Goal: Task Accomplishment & Management: Use online tool/utility

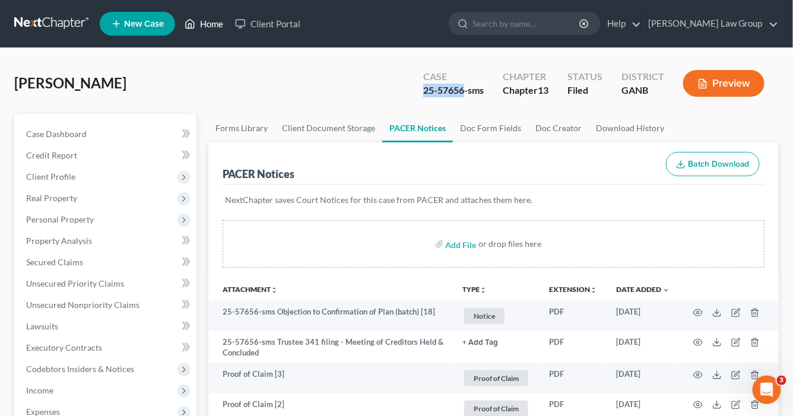
click at [209, 23] on link "Home" at bounding box center [204, 23] width 50 height 21
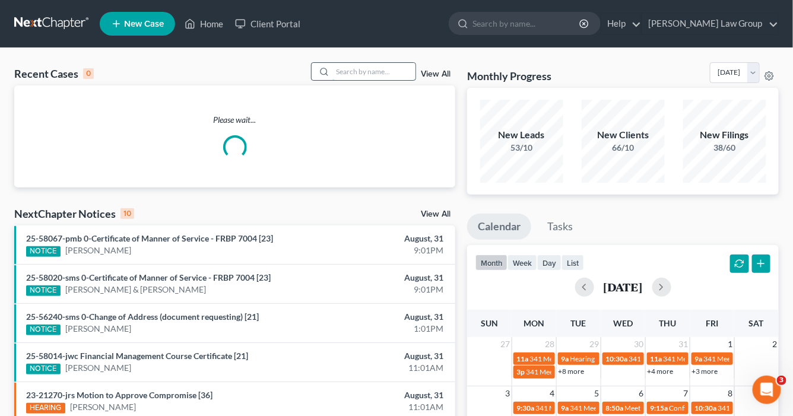
click at [354, 71] on input "search" at bounding box center [373, 71] width 83 height 17
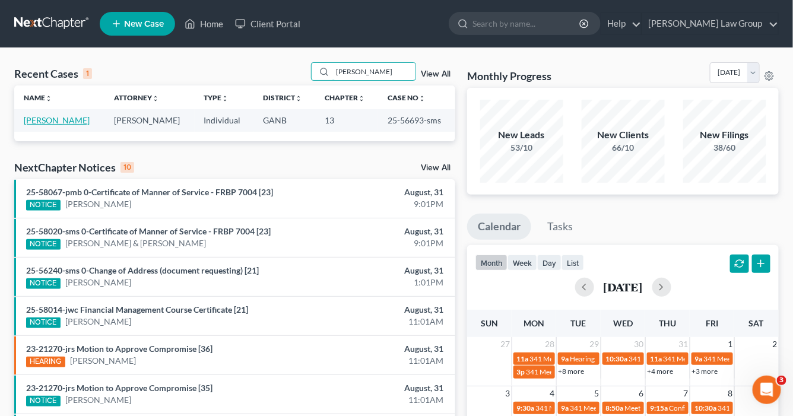
type input "[PERSON_NAME]"
click at [51, 118] on link "[PERSON_NAME]" at bounding box center [57, 120] width 66 height 10
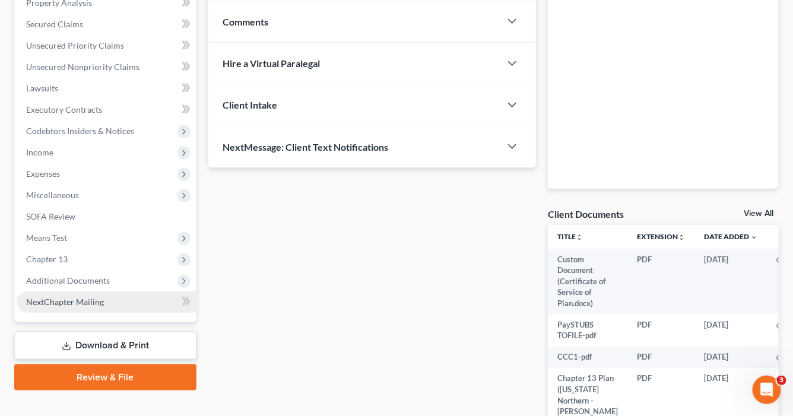
scroll to position [332, 0]
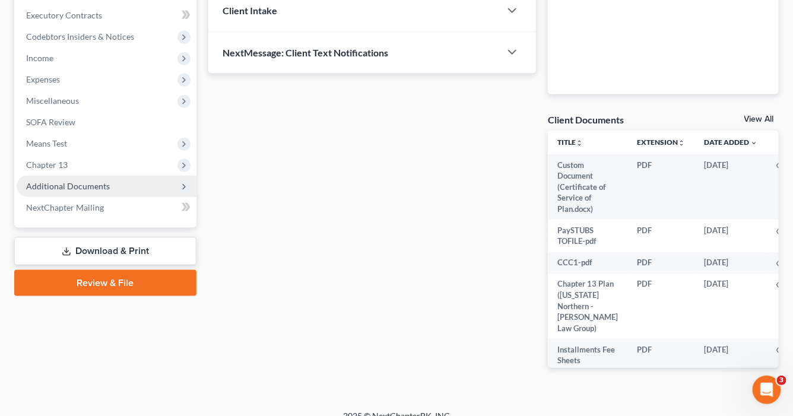
click at [66, 180] on span "Additional Documents" at bounding box center [107, 186] width 180 height 21
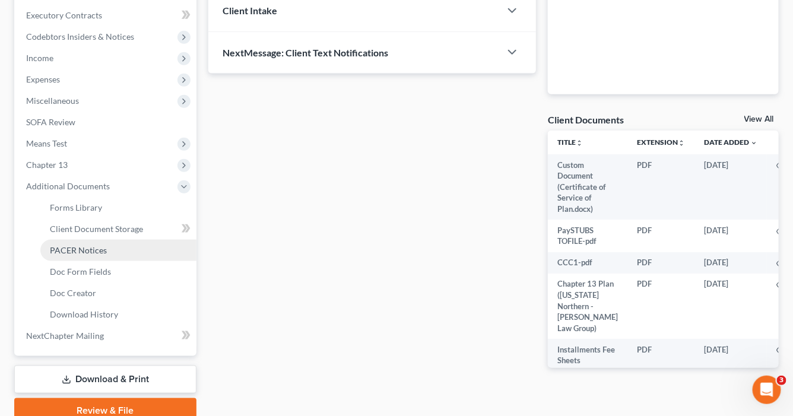
click at [84, 249] on span "PACER Notices" at bounding box center [78, 250] width 57 height 10
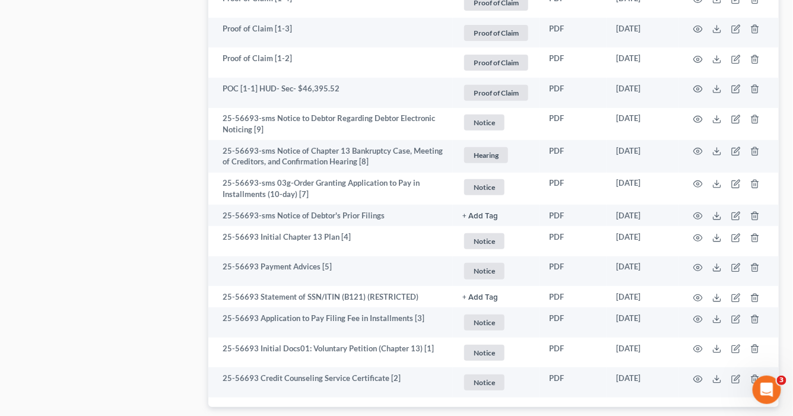
scroll to position [1662, 0]
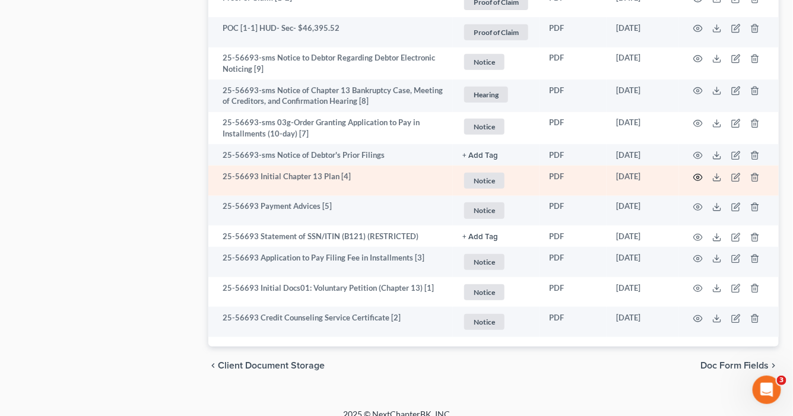
click at [699, 176] on circle "button" at bounding box center [698, 177] width 2 height 2
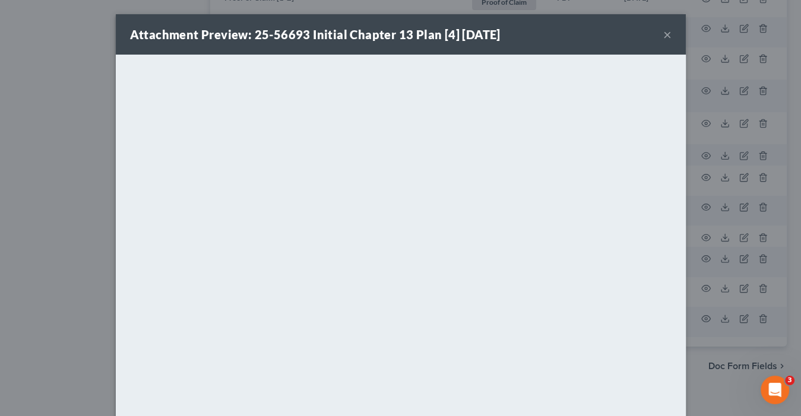
click at [664, 33] on button "×" at bounding box center [667, 34] width 8 height 14
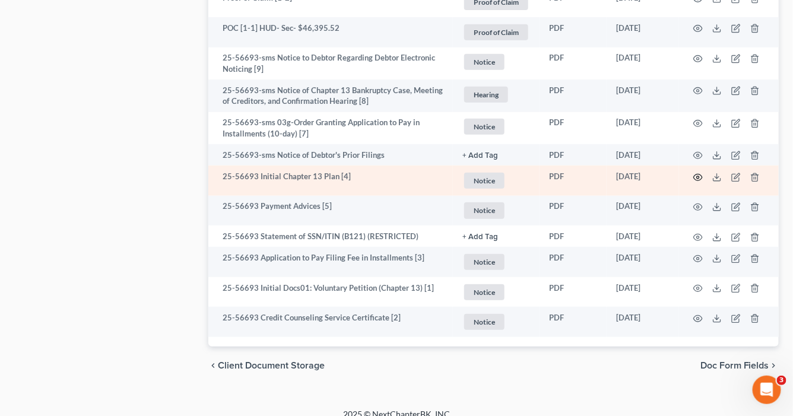
click at [697, 174] on icon "button" at bounding box center [697, 177] width 9 height 9
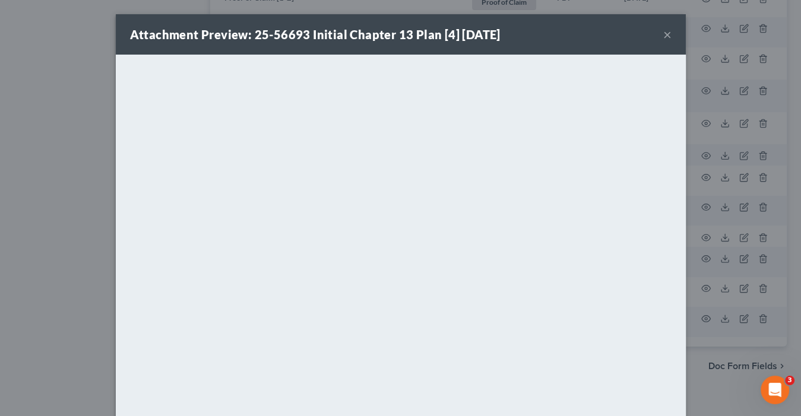
drag, startPoint x: 664, startPoint y: 34, endPoint x: 581, endPoint y: 36, distance: 83.7
click at [665, 34] on button "×" at bounding box center [667, 34] width 8 height 14
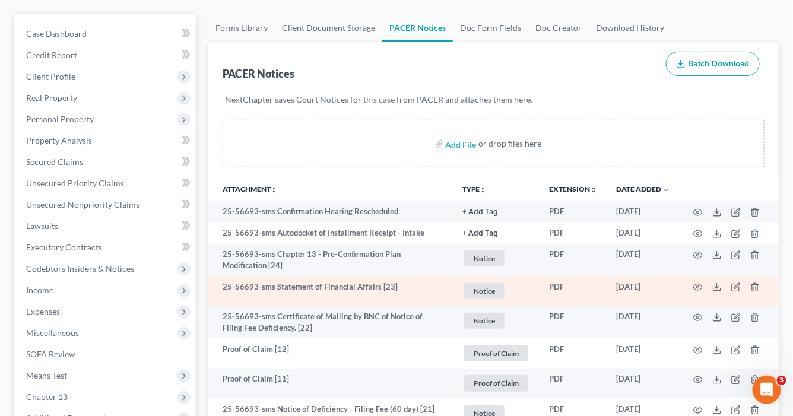
scroll to position [0, 0]
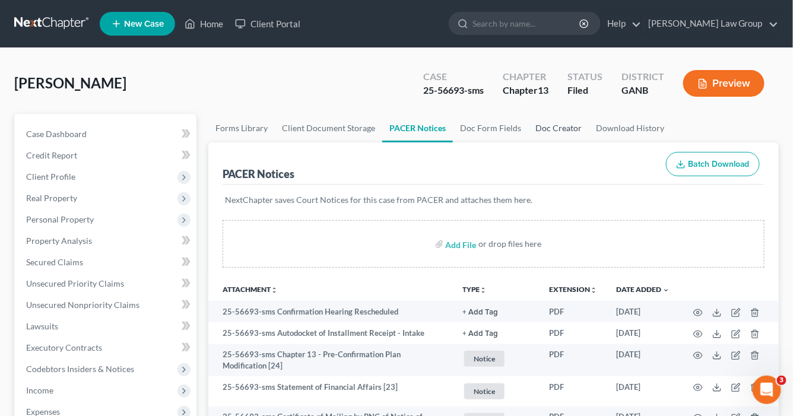
click at [562, 128] on link "Doc Creator" at bounding box center [558, 128] width 61 height 28
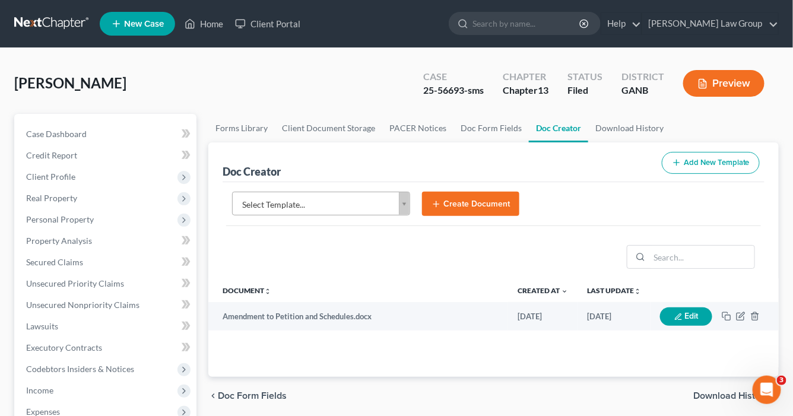
click at [408, 202] on body "Home New Case Client Portal [PERSON_NAME] Law Group [EMAIL_ADDRESS][DOMAIN_NAME…" at bounding box center [396, 401] width 793 height 802
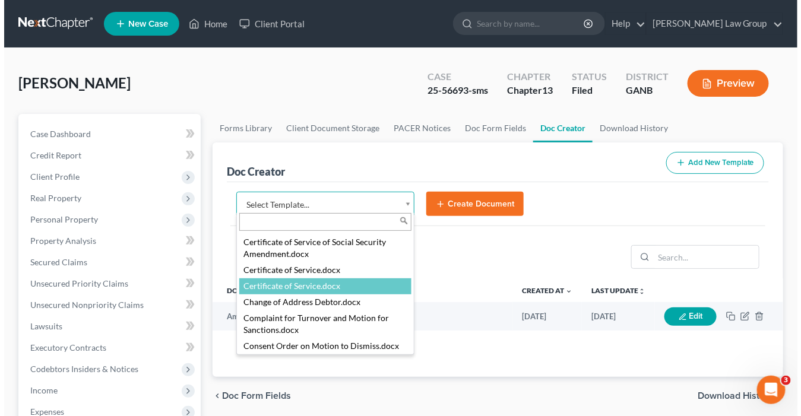
scroll to position [522, 0]
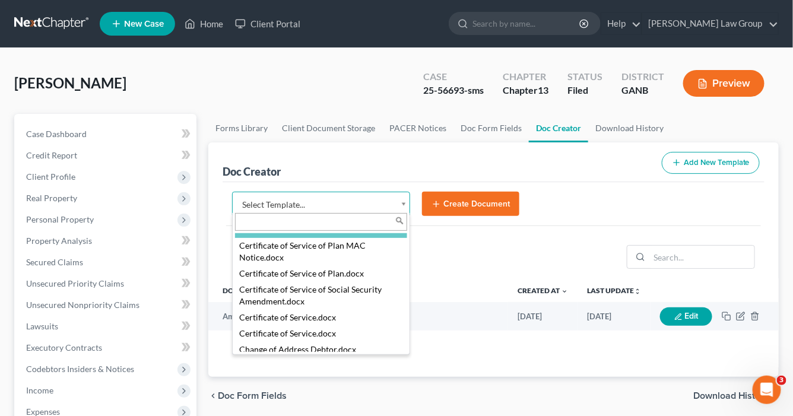
select select "111540"
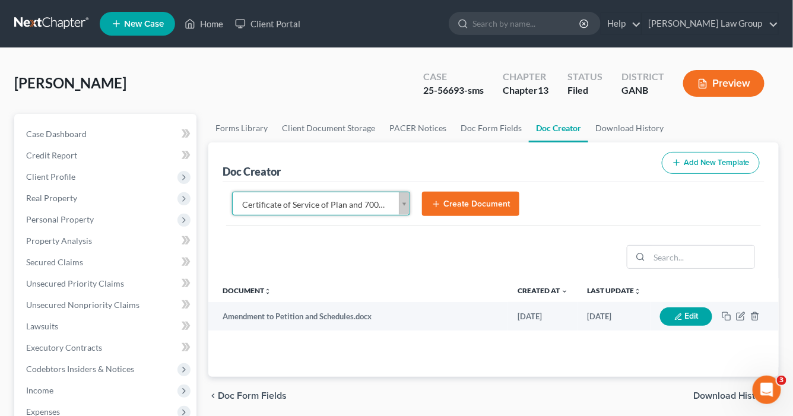
click at [471, 196] on button "Create Document" at bounding box center [470, 204] width 97 height 25
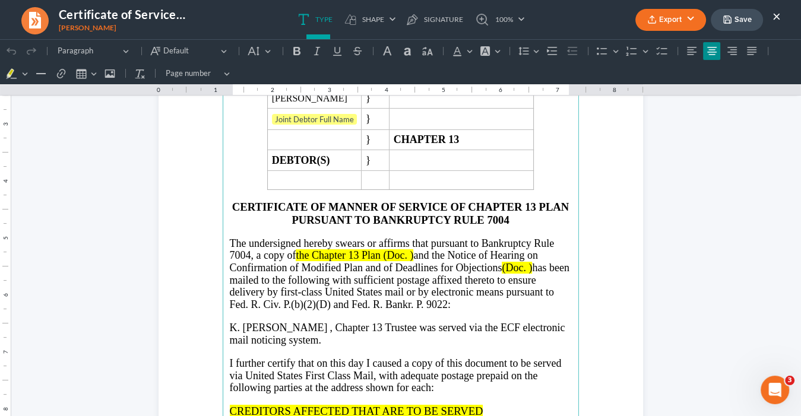
scroll to position [237, 0]
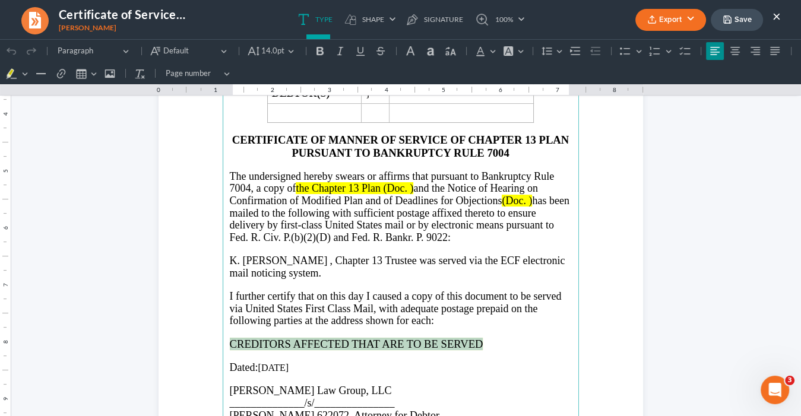
drag, startPoint x: 450, startPoint y: 341, endPoint x: 220, endPoint y: 339, distance: 229.7
click at [223, 339] on main "⁠⁠⁠⁠⁠⁠⁠ IN THE UNITED STATES BANKRUPTCY COURT NORTHERN DISTRICT OF [US_STATE] A…" at bounding box center [401, 200] width 356 height 513
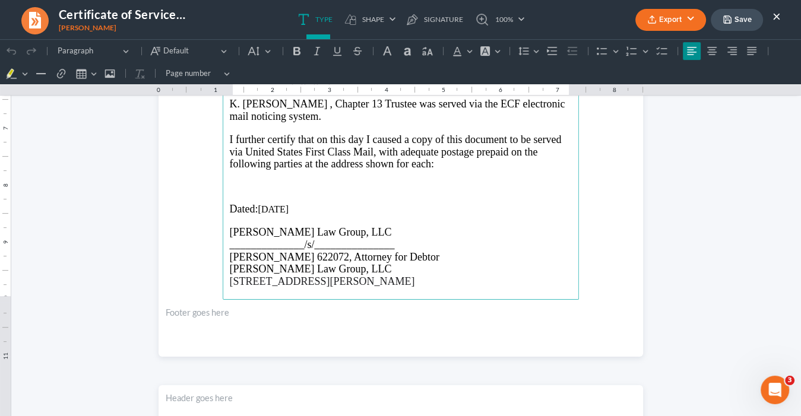
scroll to position [380, 0]
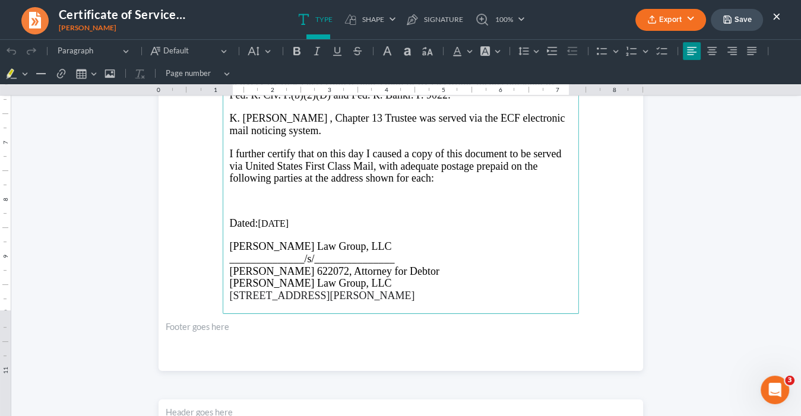
drag, startPoint x: 237, startPoint y: 198, endPoint x: 237, endPoint y: 208, distance: 9.5
click at [237, 199] on p "Rich Text Editor, page-0-main" at bounding box center [401, 200] width 342 height 11
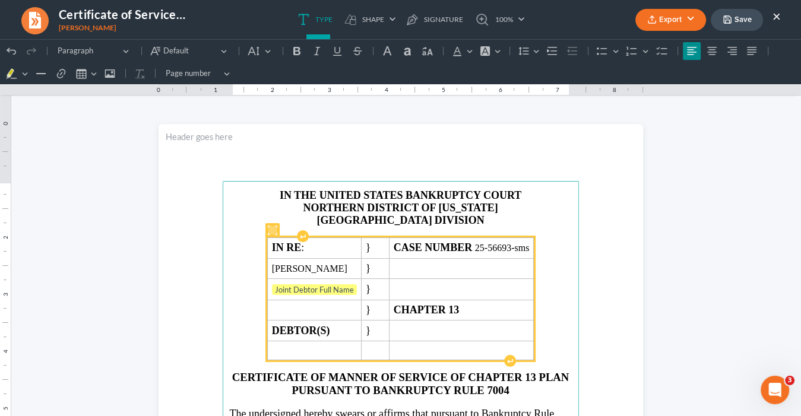
scroll to position [142, 0]
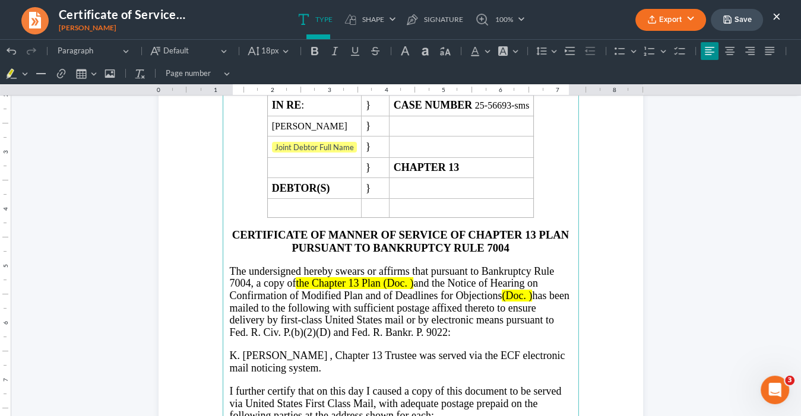
drag, startPoint x: 414, startPoint y: 280, endPoint x: 530, endPoint y: 294, distance: 117.2
click at [530, 294] on p "The undersigned hereby swears or affirms that pursuant to Bankruptcy Rule 7004,…" at bounding box center [401, 302] width 342 height 74
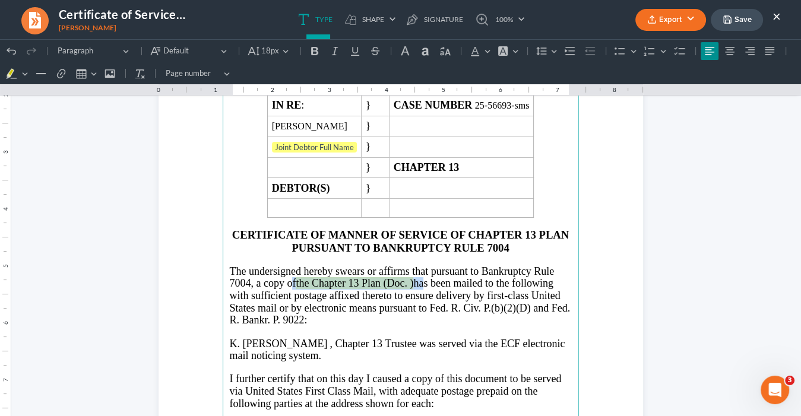
drag, startPoint x: 417, startPoint y: 277, endPoint x: 281, endPoint y: 280, distance: 135.4
click at [281, 280] on p "The undersigned hereby swears or affirms that pursuant to Bankruptcy Rule 7004,…" at bounding box center [401, 295] width 342 height 61
click at [511, 50] on button "Font Background Color Font Background Color" at bounding box center [507, 51] width 26 height 18
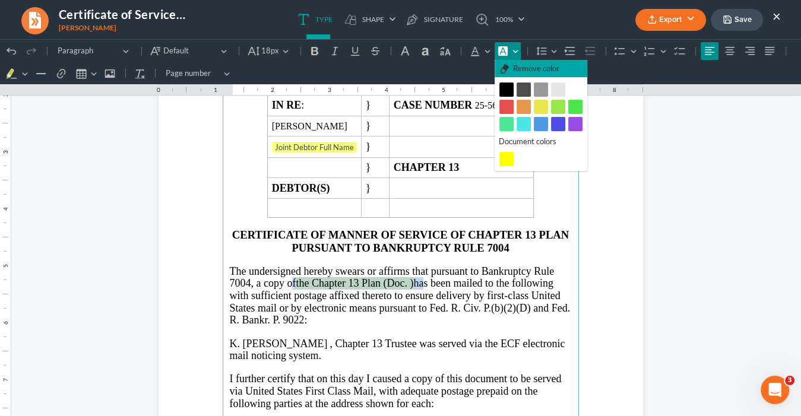
click at [537, 66] on span "Remove color" at bounding box center [536, 69] width 46 height 12
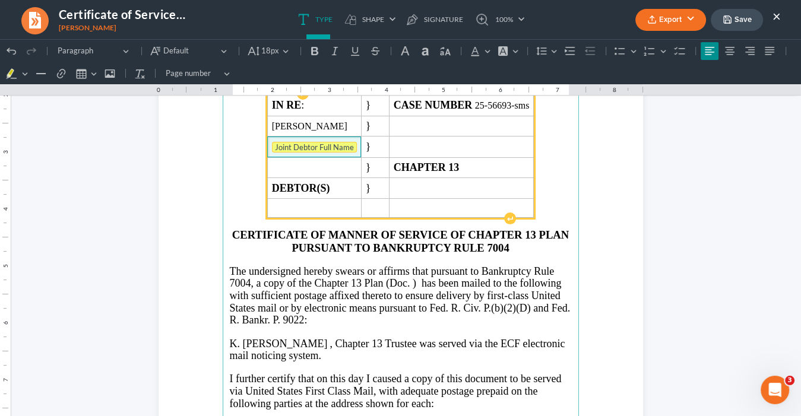
click at [325, 142] on tag "Joint Debtor Full Name" at bounding box center [314, 147] width 85 height 11
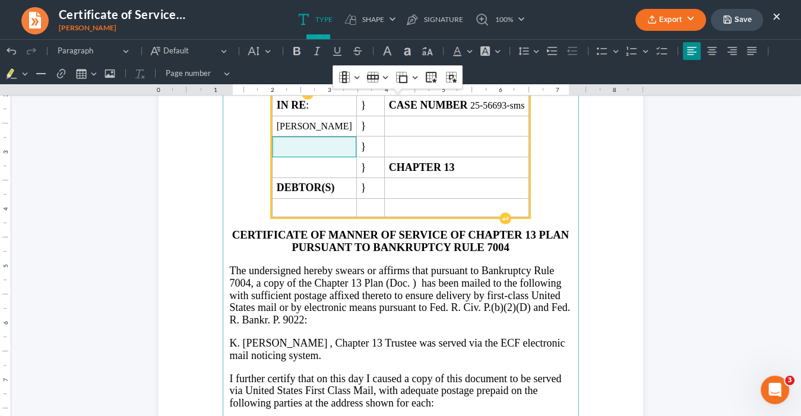
click at [406, 280] on span "The undersigned hereby swears or affirms that pursuant to Bankruptcy Rule 7004,…" at bounding box center [400, 295] width 341 height 61
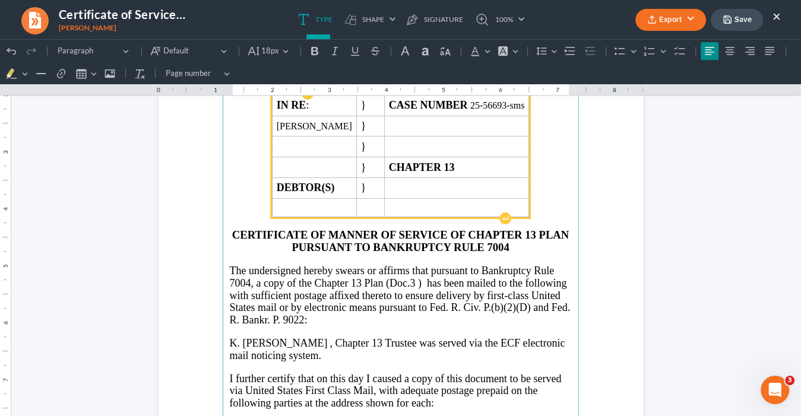
click at [421, 277] on span "The undersigned hereby swears or affirms that pursuant to Bankruptcy Rule 7004,…" at bounding box center [400, 295] width 341 height 61
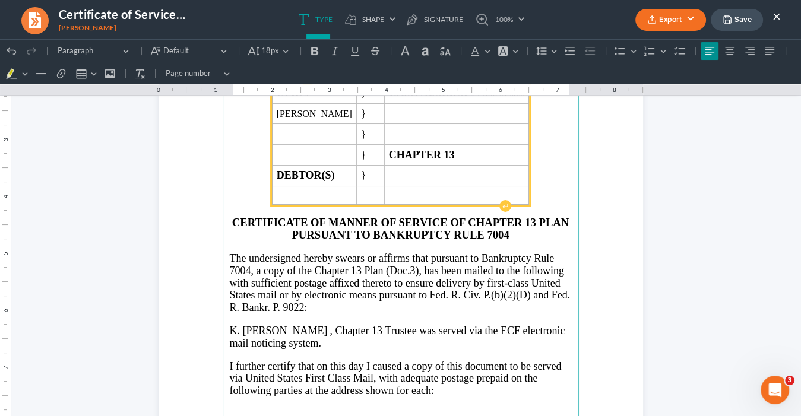
scroll to position [190, 0]
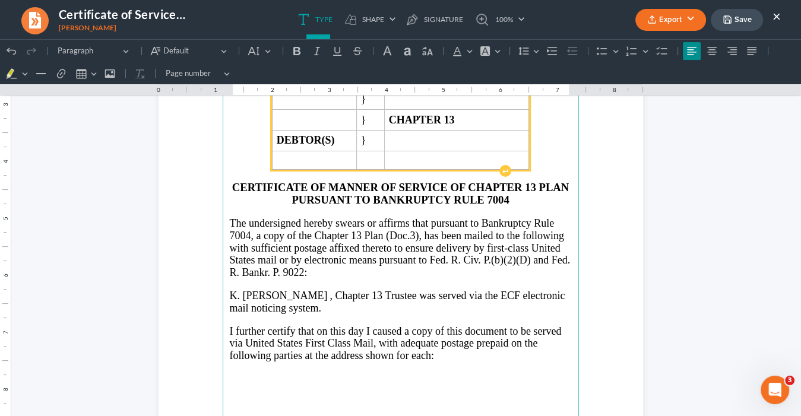
click at [330, 294] on span ", Chapter 13" at bounding box center [356, 296] width 52 height 12
click at [381, 292] on span "Trustee was served via the ECF electronic mail noticing system." at bounding box center [396, 302] width 333 height 24
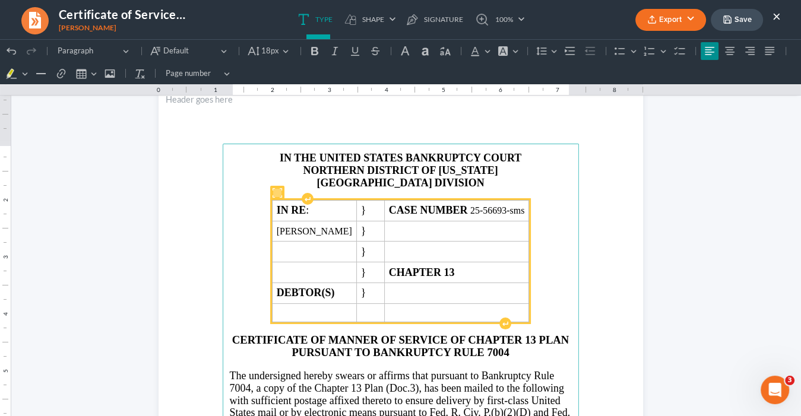
scroll to position [0, 0]
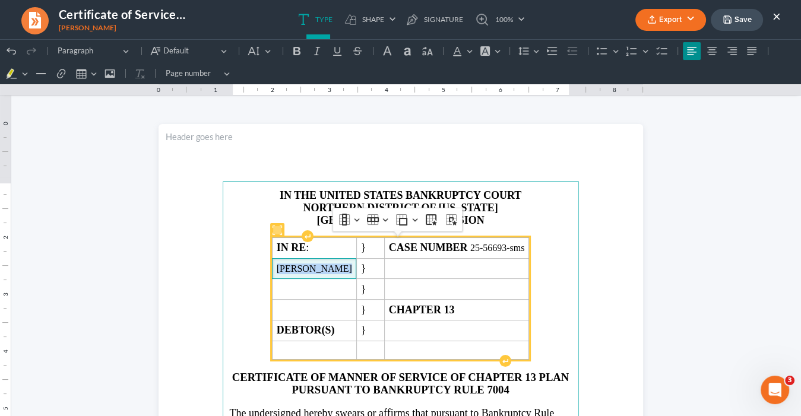
drag, startPoint x: 309, startPoint y: 267, endPoint x: 245, endPoint y: 268, distance: 64.1
click at [272, 268] on td "[PERSON_NAME]" at bounding box center [314, 268] width 84 height 21
copy span "[PERSON_NAME]"
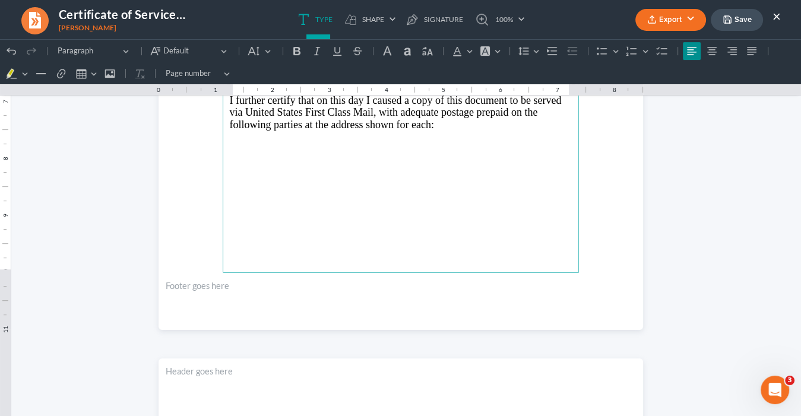
scroll to position [380, 0]
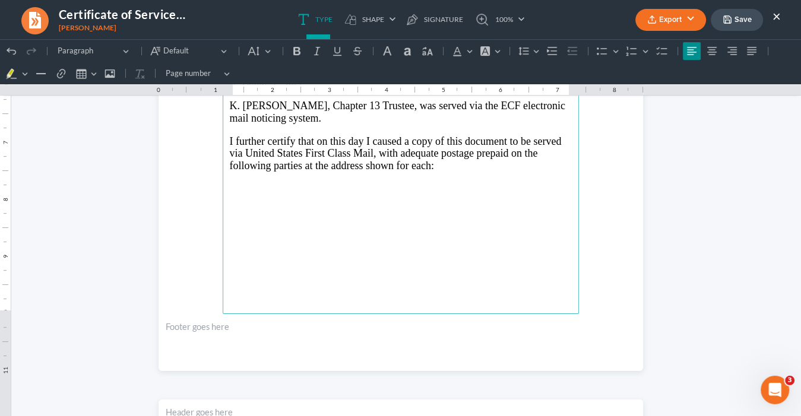
click at [240, 205] on p "Rich Text Editor, page-0-main" at bounding box center [401, 210] width 342 height 11
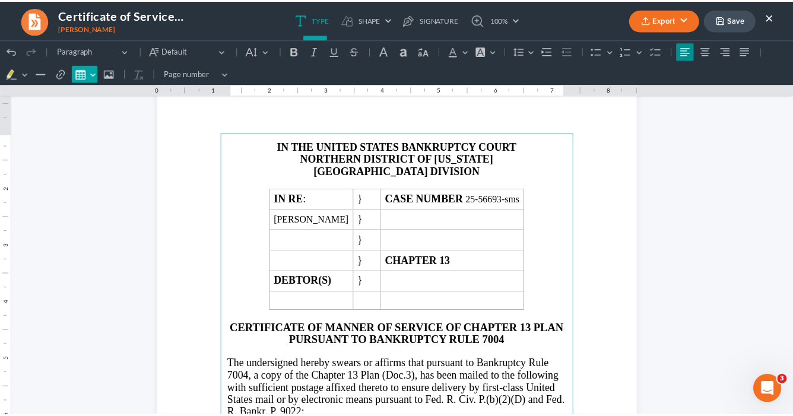
scroll to position [0, 0]
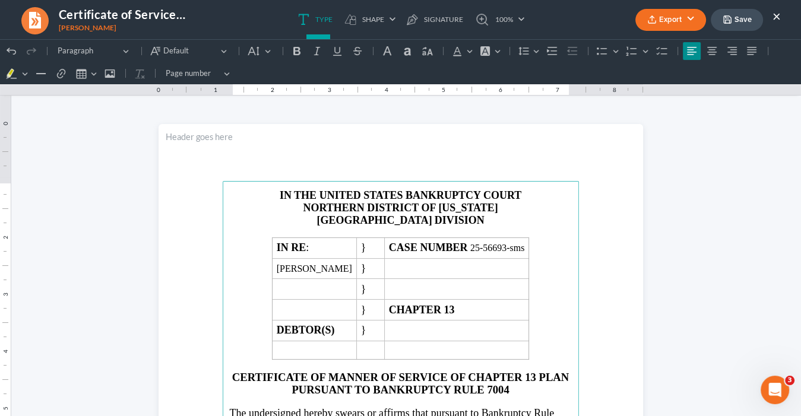
click at [664, 20] on button "Export" at bounding box center [670, 20] width 71 height 22
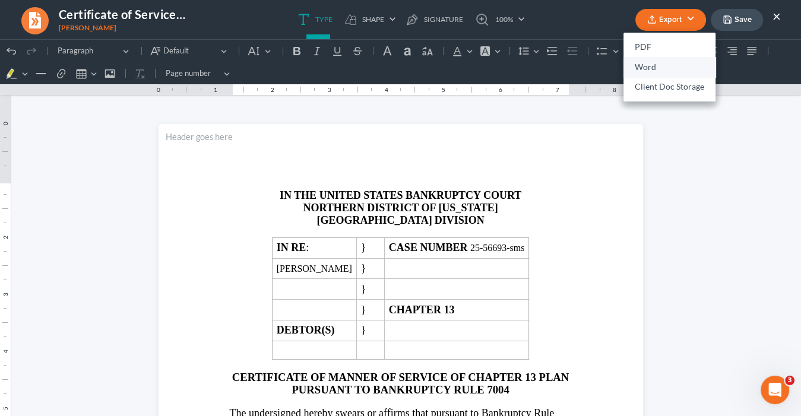
click at [648, 66] on link "Word" at bounding box center [669, 67] width 92 height 20
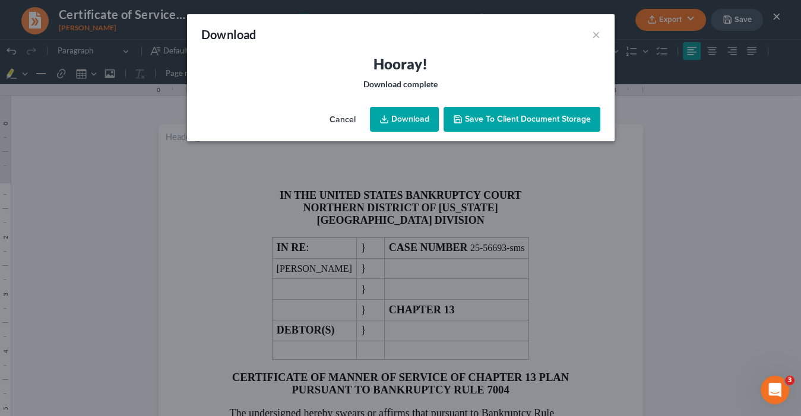
click at [401, 116] on link "Download" at bounding box center [404, 119] width 69 height 25
click at [411, 121] on link "Download" at bounding box center [404, 119] width 69 height 25
click at [594, 33] on button "×" at bounding box center [596, 34] width 8 height 14
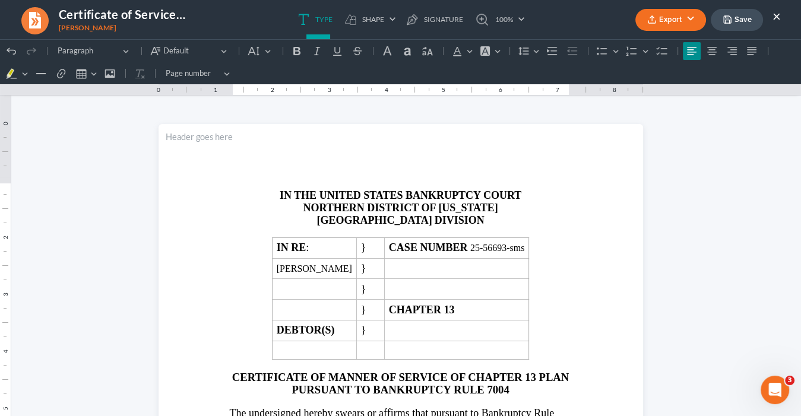
click at [776, 14] on button "×" at bounding box center [776, 16] width 8 height 14
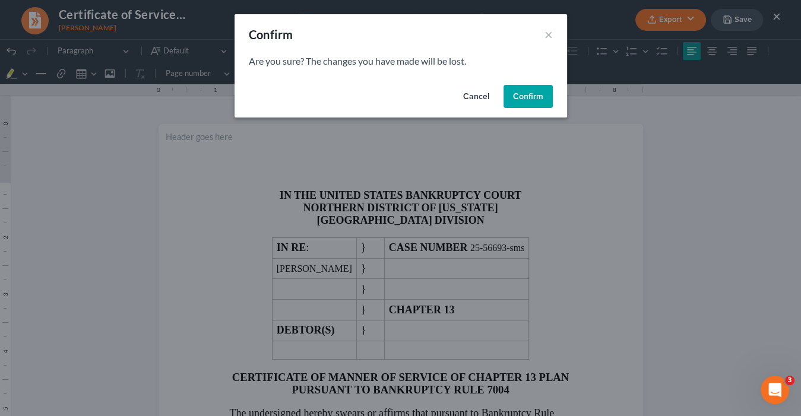
click at [530, 97] on button "Confirm" at bounding box center [527, 97] width 49 height 24
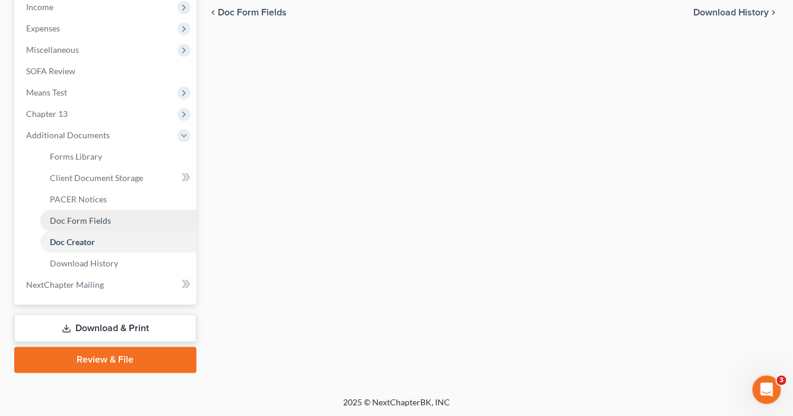
scroll to position [384, 0]
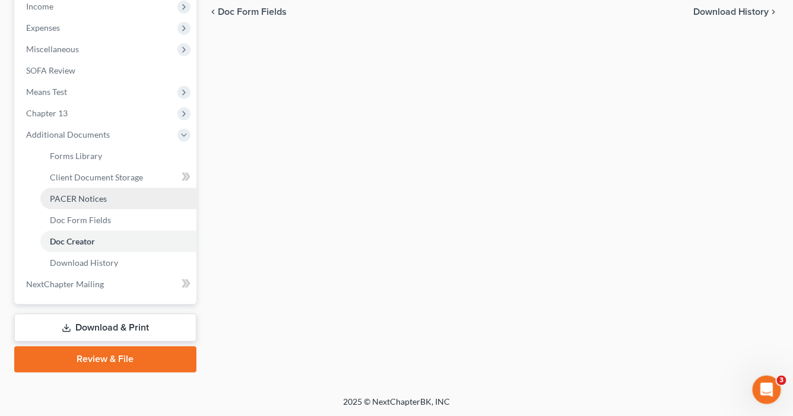
click at [95, 194] on span "PACER Notices" at bounding box center [78, 199] width 57 height 10
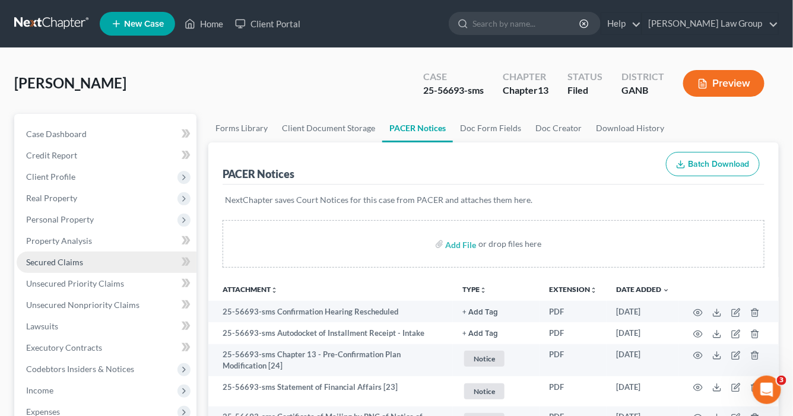
click at [55, 261] on span "Secured Claims" at bounding box center [54, 262] width 57 height 10
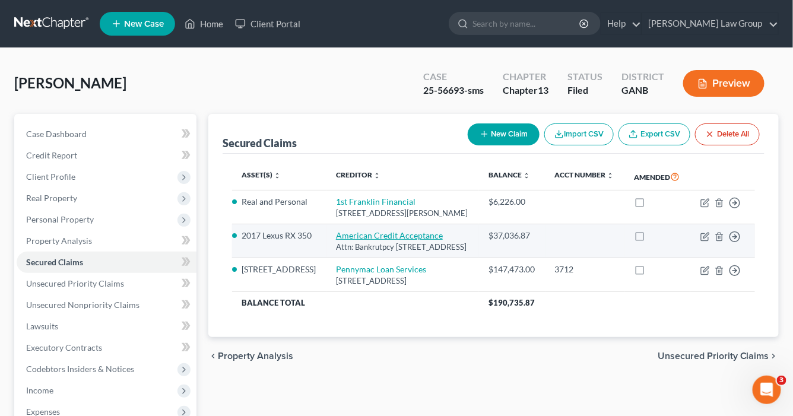
drag, startPoint x: 419, startPoint y: 279, endPoint x: 340, endPoint y: 254, distance: 82.8
click at [340, 254] on td "American Credit Acceptance Attn: Bankrutpcy [STREET_ADDRESS]" at bounding box center [402, 241] width 153 height 34
copy td "American Credit Acceptance Attn: Bankrutpcy [STREET_ADDRESS]"
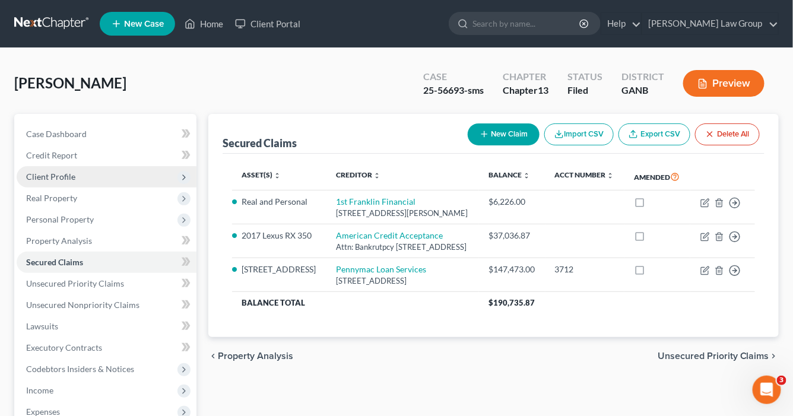
click at [68, 175] on span "Client Profile" at bounding box center [50, 177] width 49 height 10
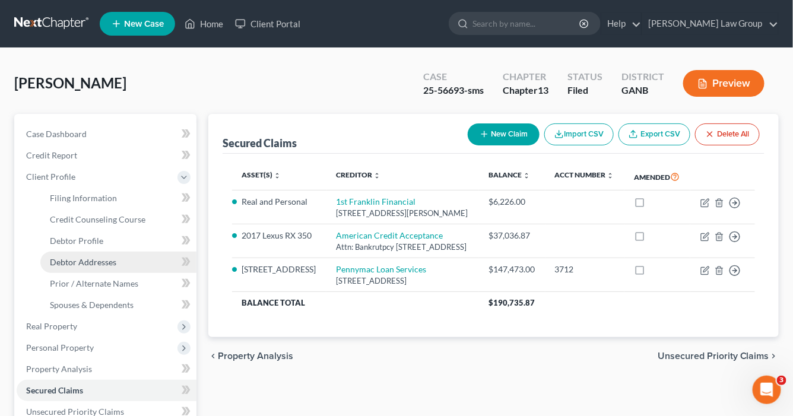
drag, startPoint x: 86, startPoint y: 262, endPoint x: 102, endPoint y: 261, distance: 15.5
click at [87, 262] on span "Debtor Addresses" at bounding box center [83, 262] width 66 height 10
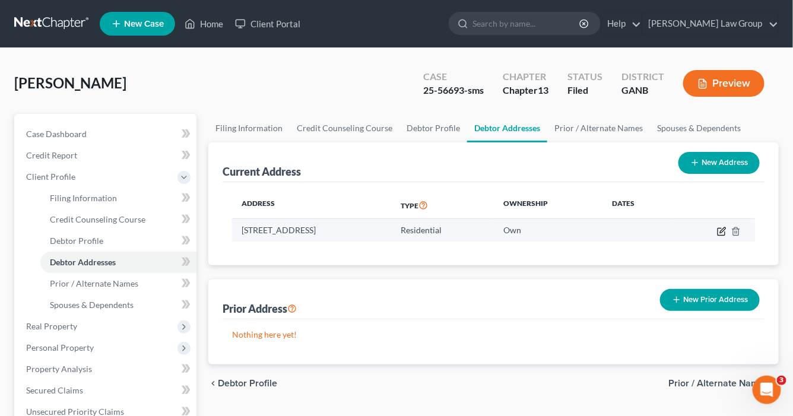
click at [721, 228] on icon "button" at bounding box center [721, 231] width 7 height 7
select select "10"
select select "42"
select select "0"
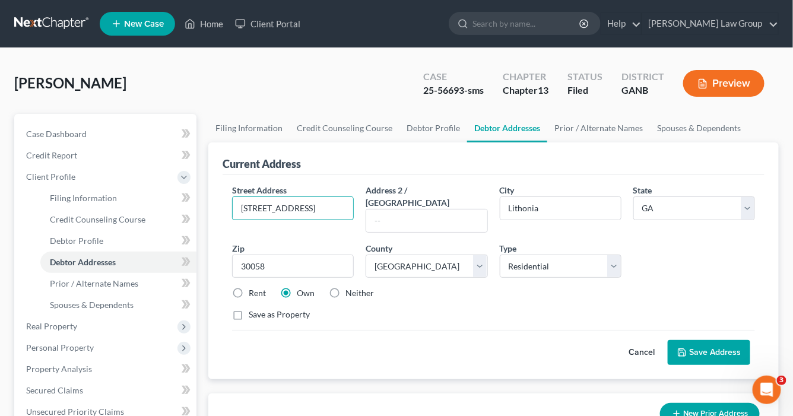
drag, startPoint x: 343, startPoint y: 207, endPoint x: 284, endPoint y: 207, distance: 59.4
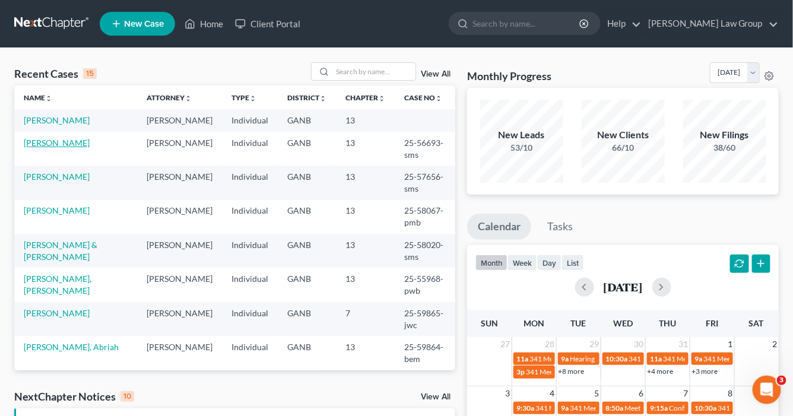
click at [56, 143] on link "[PERSON_NAME]" at bounding box center [57, 143] width 66 height 10
click at [56, 142] on link "[PERSON_NAME]" at bounding box center [57, 143] width 66 height 10
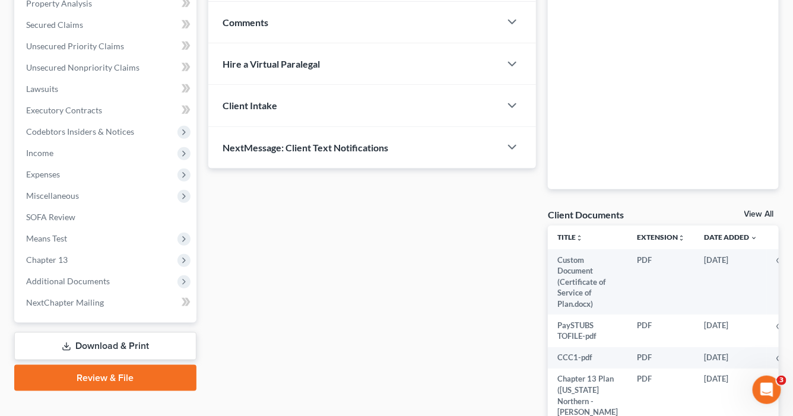
scroll to position [332, 0]
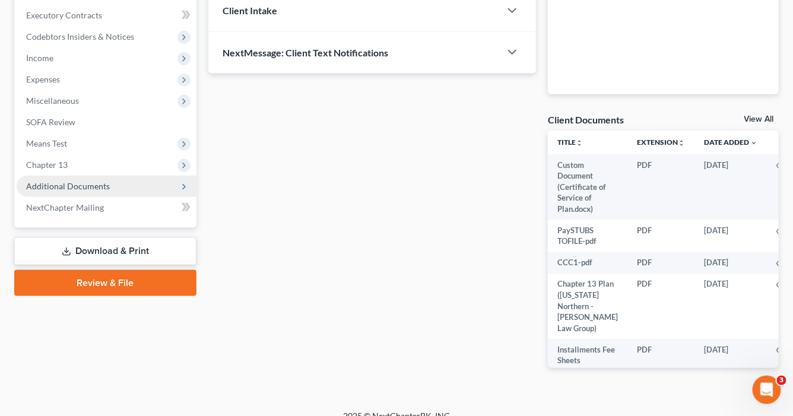
click at [83, 183] on span "Additional Documents" at bounding box center [68, 186] width 84 height 10
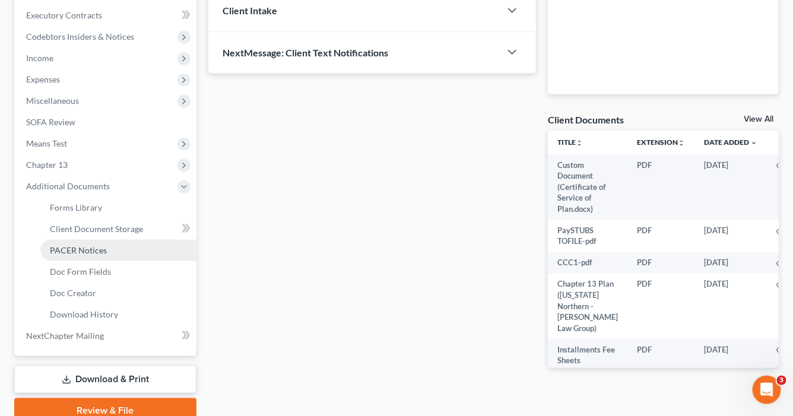
click at [73, 246] on span "PACER Notices" at bounding box center [78, 250] width 57 height 10
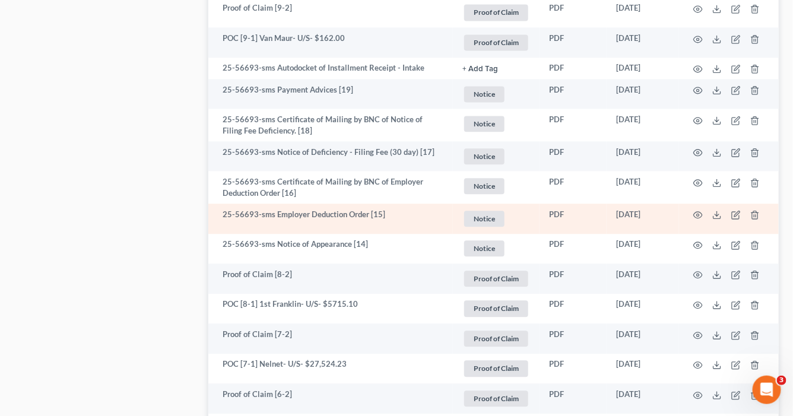
scroll to position [807, 0]
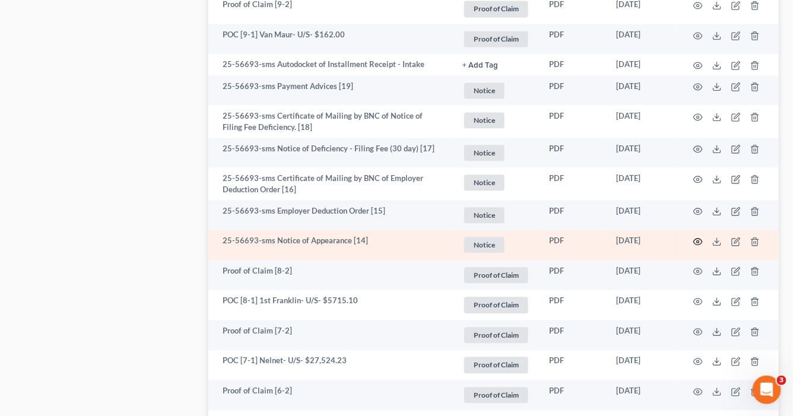
click at [699, 237] on icon "button" at bounding box center [697, 241] width 9 height 9
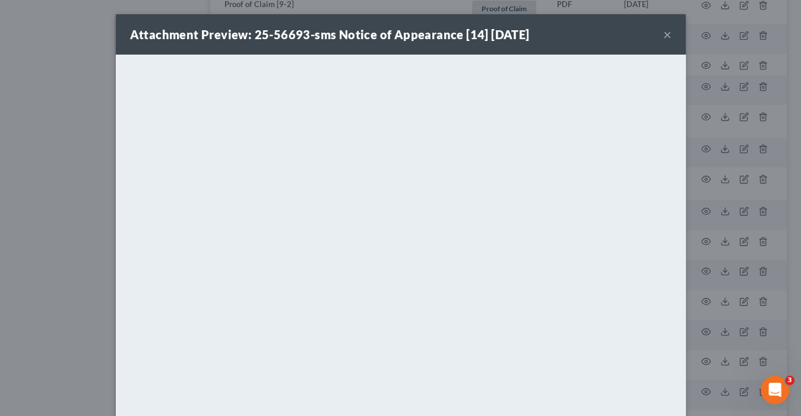
click at [663, 34] on button "×" at bounding box center [667, 34] width 8 height 14
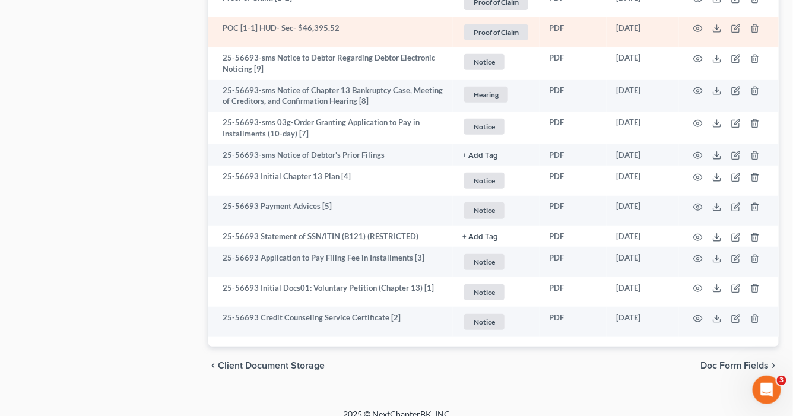
scroll to position [1674, 0]
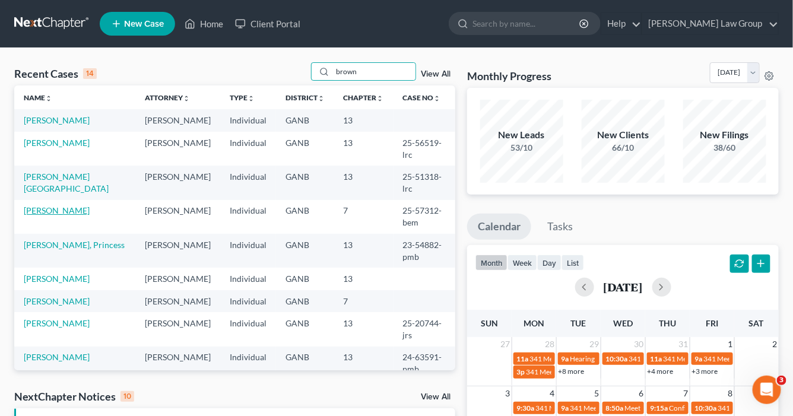
type input "brown"
click at [62, 205] on link "Brown, Cedric" at bounding box center [57, 210] width 66 height 10
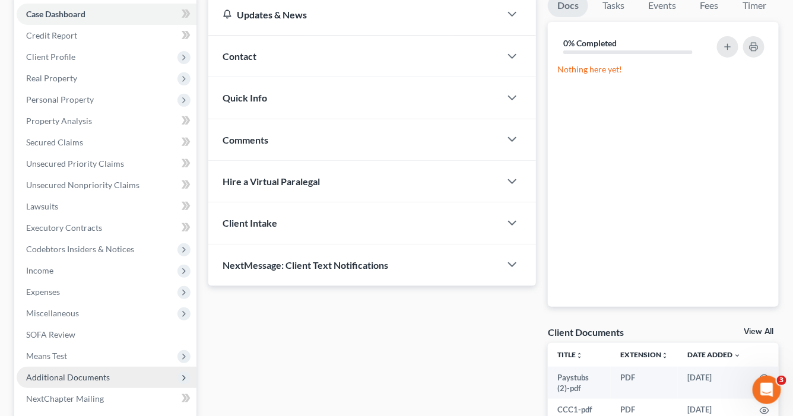
scroll to position [190, 0]
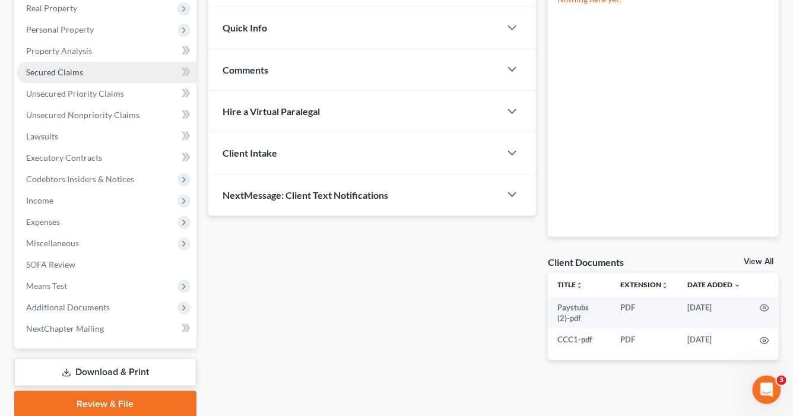
click at [69, 74] on span "Secured Claims" at bounding box center [54, 72] width 57 height 10
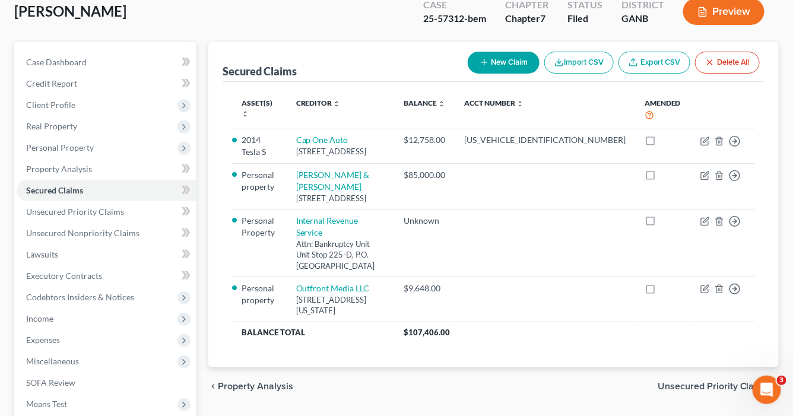
scroll to position [142, 0]
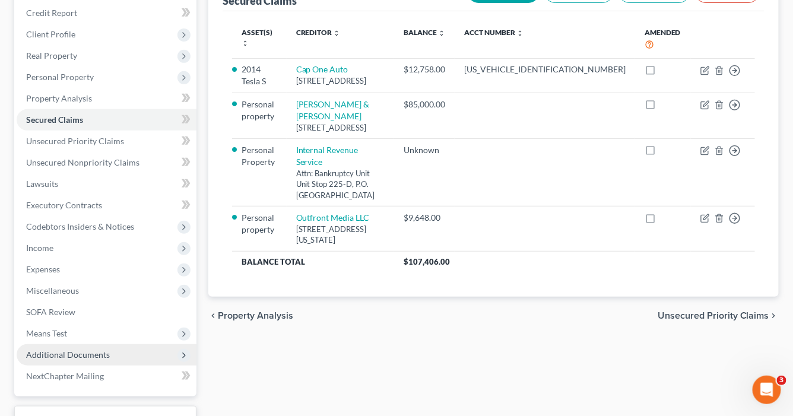
click at [127, 353] on span "Additional Documents" at bounding box center [107, 354] width 180 height 21
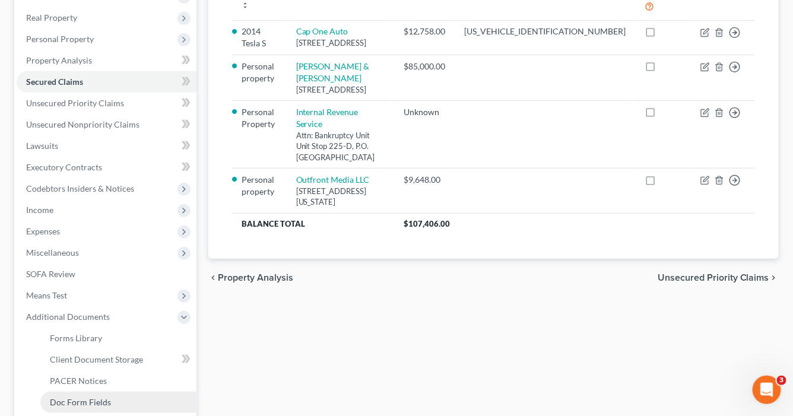
scroll to position [237, 0]
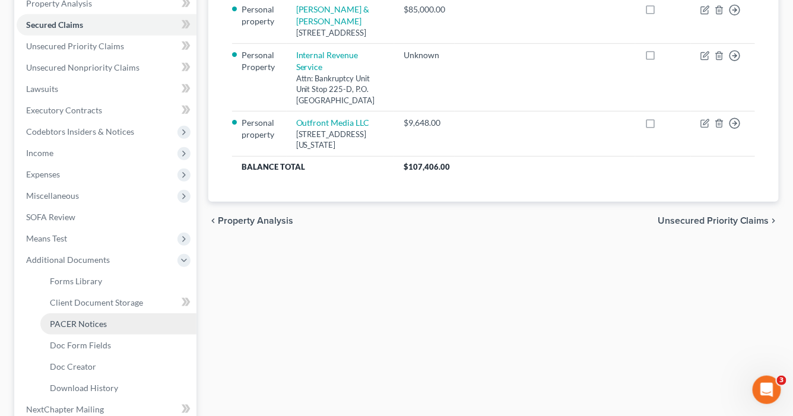
click at [123, 323] on link "PACER Notices" at bounding box center [118, 323] width 156 height 21
